Goal: Task Accomplishment & Management: Use online tool/utility

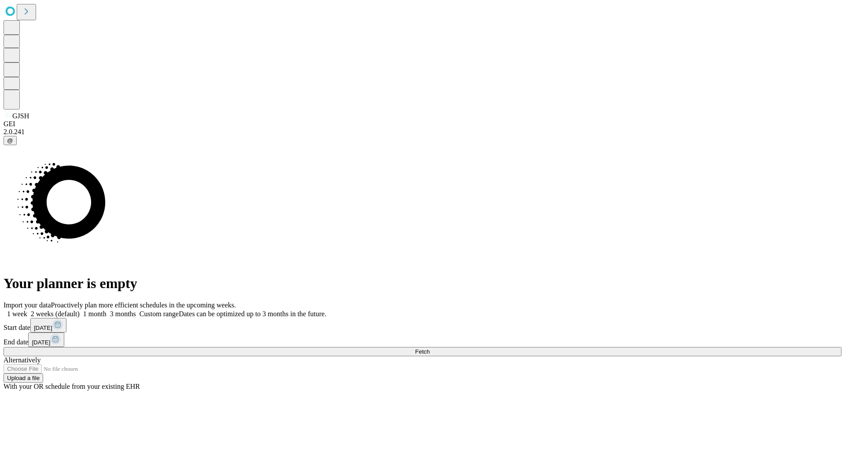
click at [430, 349] on span "Fetch" at bounding box center [422, 352] width 15 height 7
